Goal: Communication & Community: Connect with others

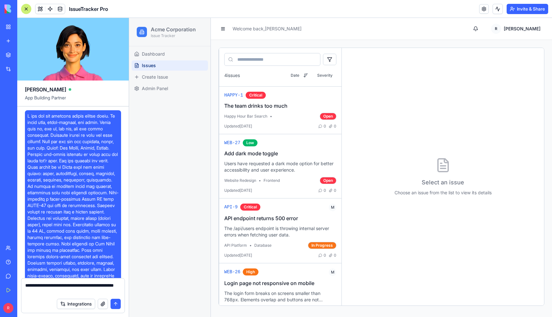
scroll to position [784, 0]
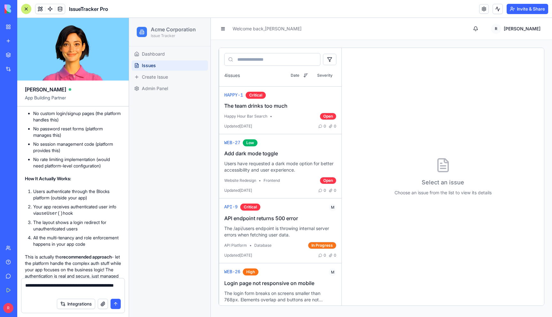
click at [522, 10] on button "Invite & Share" at bounding box center [528, 9] width 42 height 10
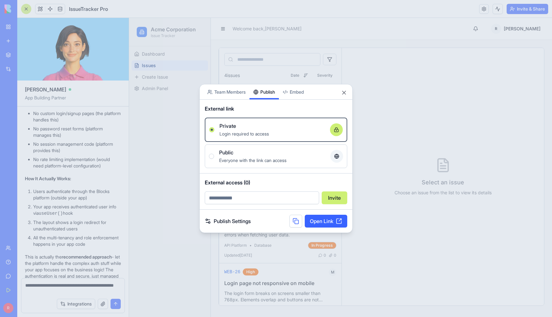
click at [268, 100] on div "Share App Team Members Publish Embed External link Private Login required to ac…" at bounding box center [275, 158] width 153 height 149
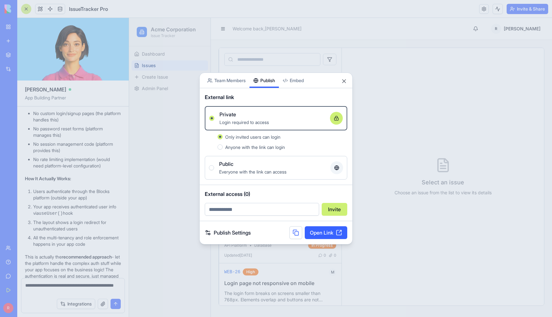
click at [237, 148] on span "Anyone with the link can login" at bounding box center [255, 146] width 60 height 5
click at [223, 148] on button "Anyone with the link can login" at bounding box center [220, 146] width 5 height 5
click at [242, 137] on span "Only invited users can login" at bounding box center [252, 136] width 55 height 5
click at [223, 137] on button "Only invited users can login" at bounding box center [220, 136] width 5 height 5
click at [326, 235] on link "Open Link" at bounding box center [326, 232] width 43 height 13
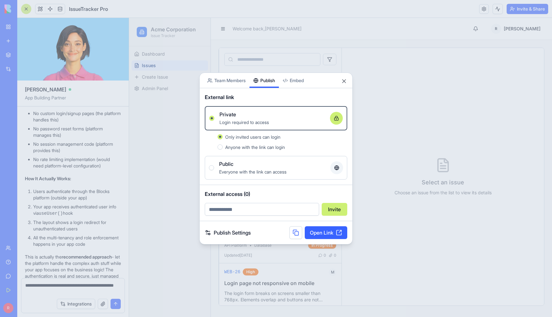
click at [257, 210] on input "email" at bounding box center [262, 209] width 114 height 13
type input "**********"
click at [338, 210] on button "Invite" at bounding box center [335, 209] width 26 height 13
